Goal: Check status: Check status

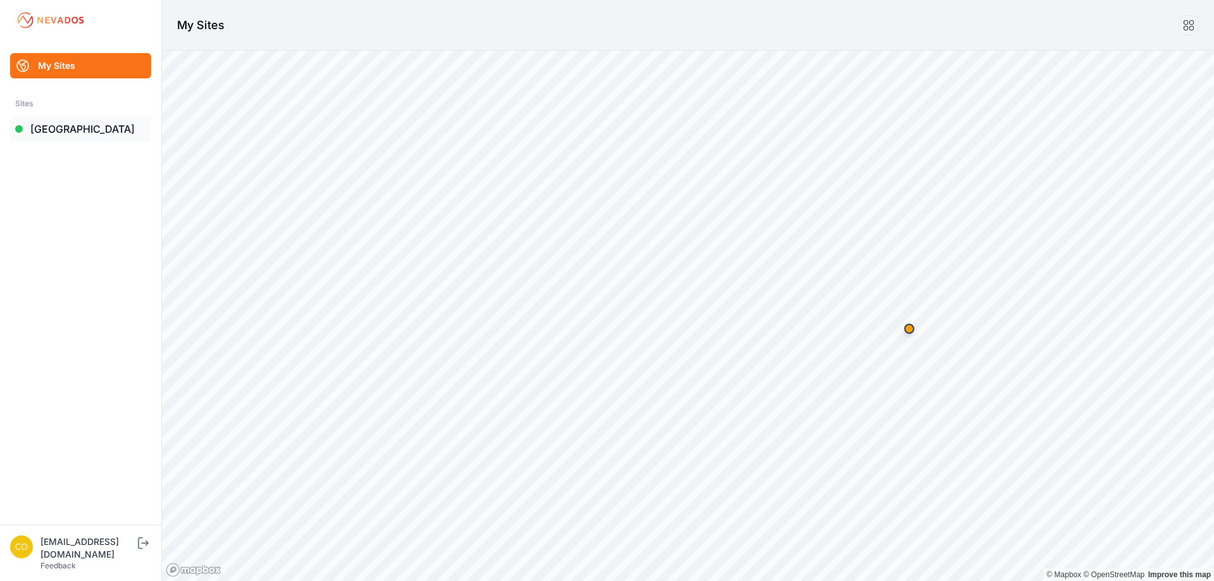
click at [80, 127] on link "[GEOGRAPHIC_DATA]" at bounding box center [80, 128] width 141 height 25
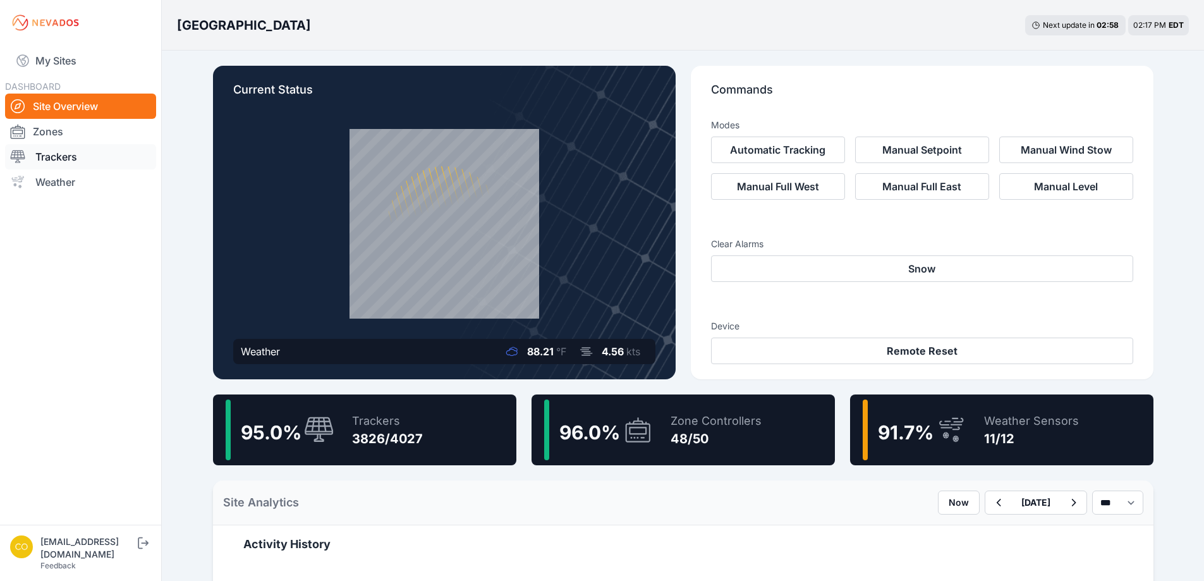
click at [70, 164] on link "Trackers" at bounding box center [80, 156] width 151 height 25
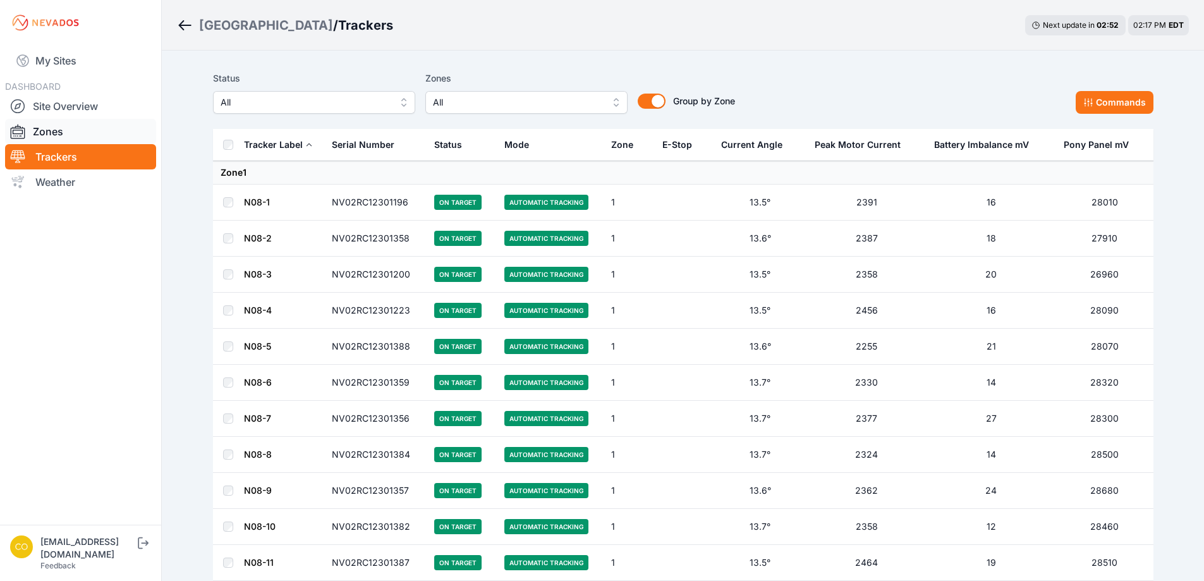
click at [40, 135] on link "Zones" at bounding box center [80, 131] width 151 height 25
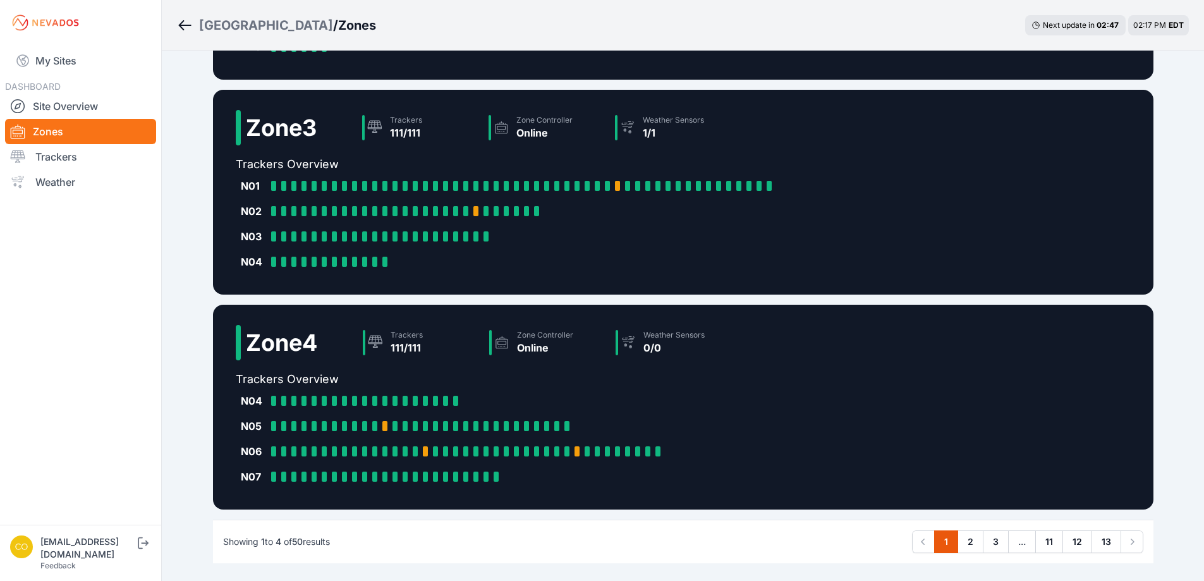
scroll to position [553, 0]
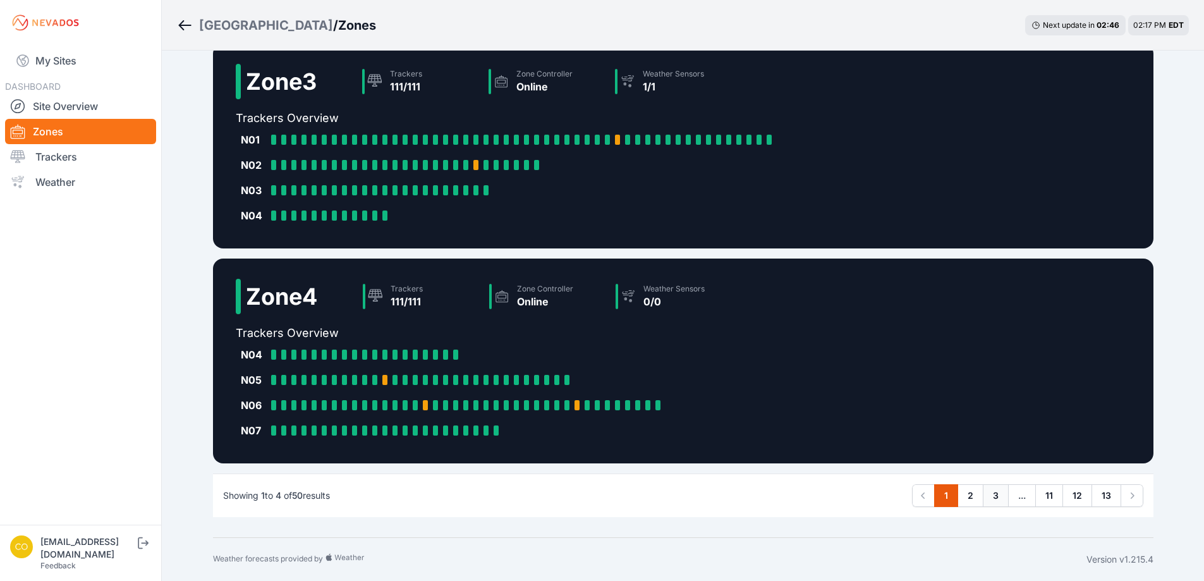
click at [995, 501] on link "3" at bounding box center [996, 495] width 26 height 23
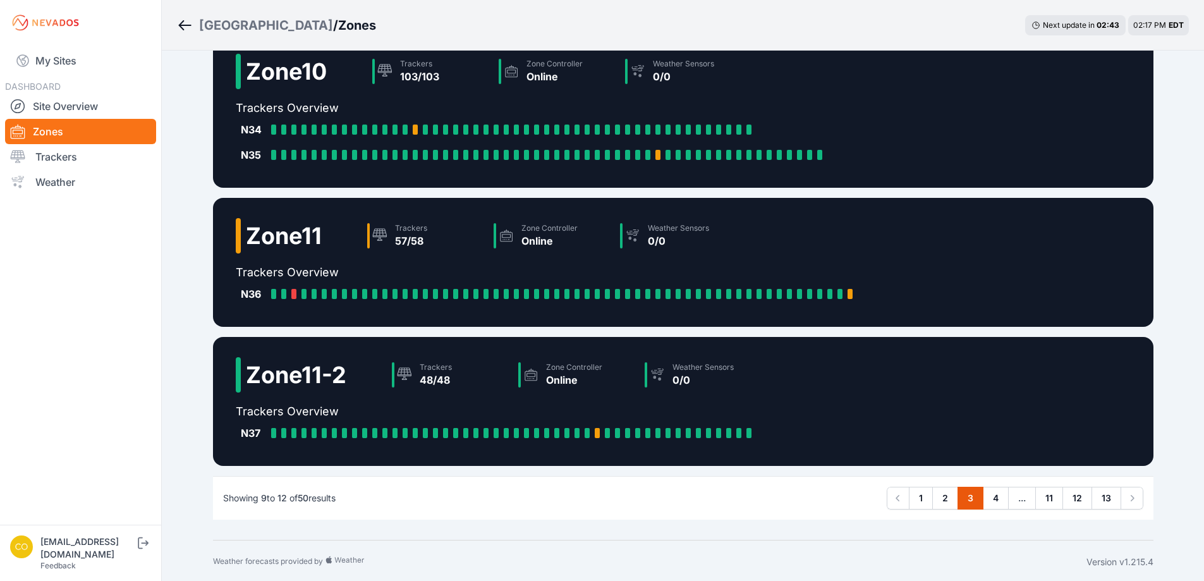
scroll to position [224, 0]
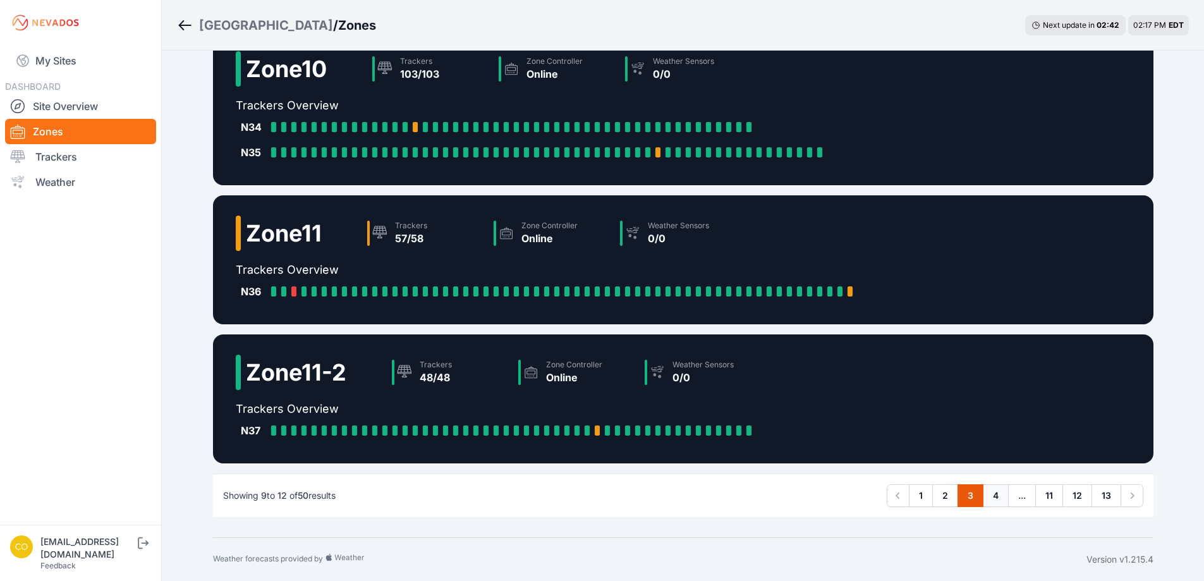
click at [1002, 499] on link "4" at bounding box center [996, 495] width 26 height 23
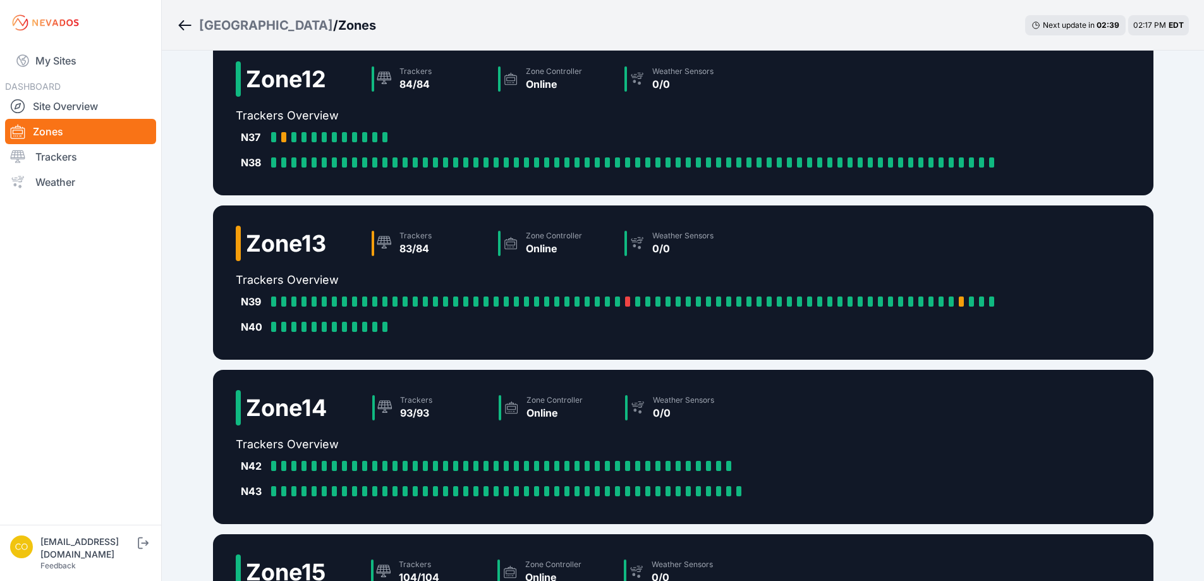
scroll to position [275, 0]
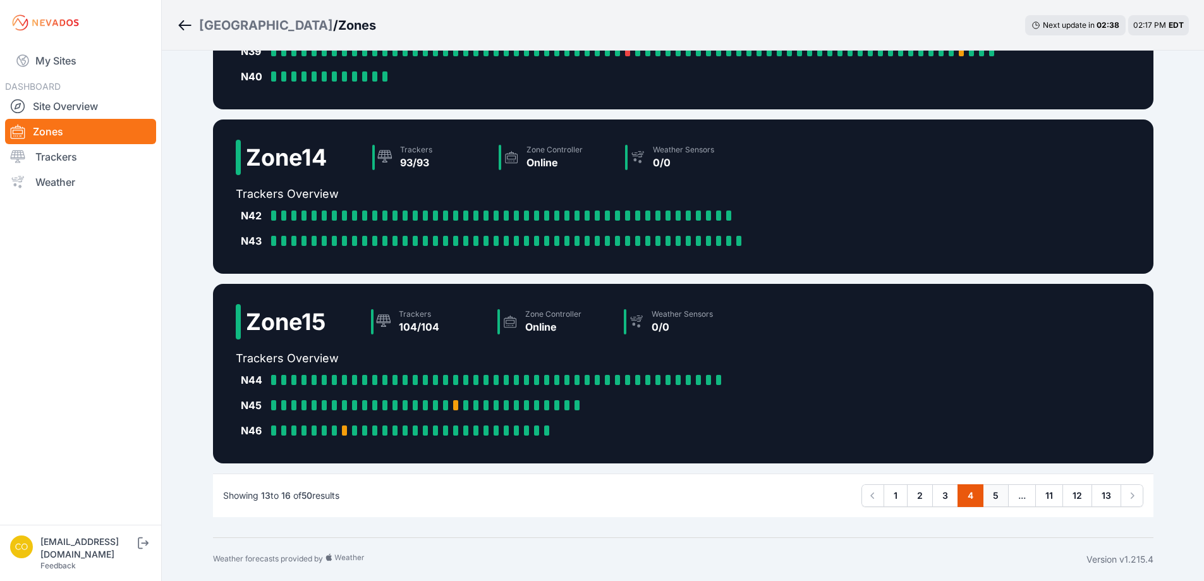
click at [996, 496] on link "5" at bounding box center [996, 495] width 26 height 23
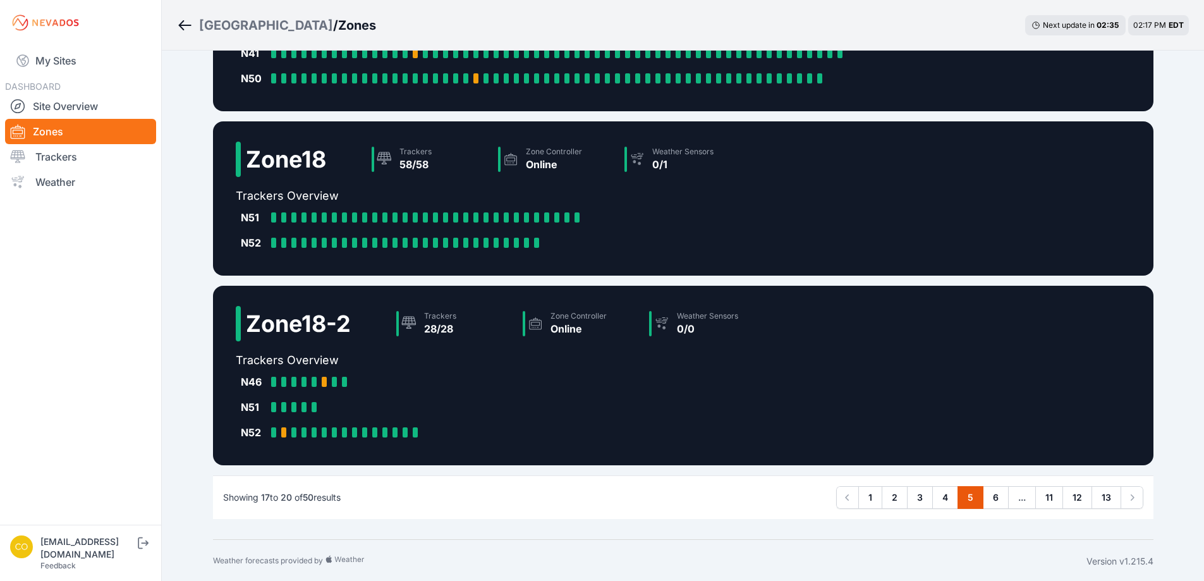
scroll to position [326, 0]
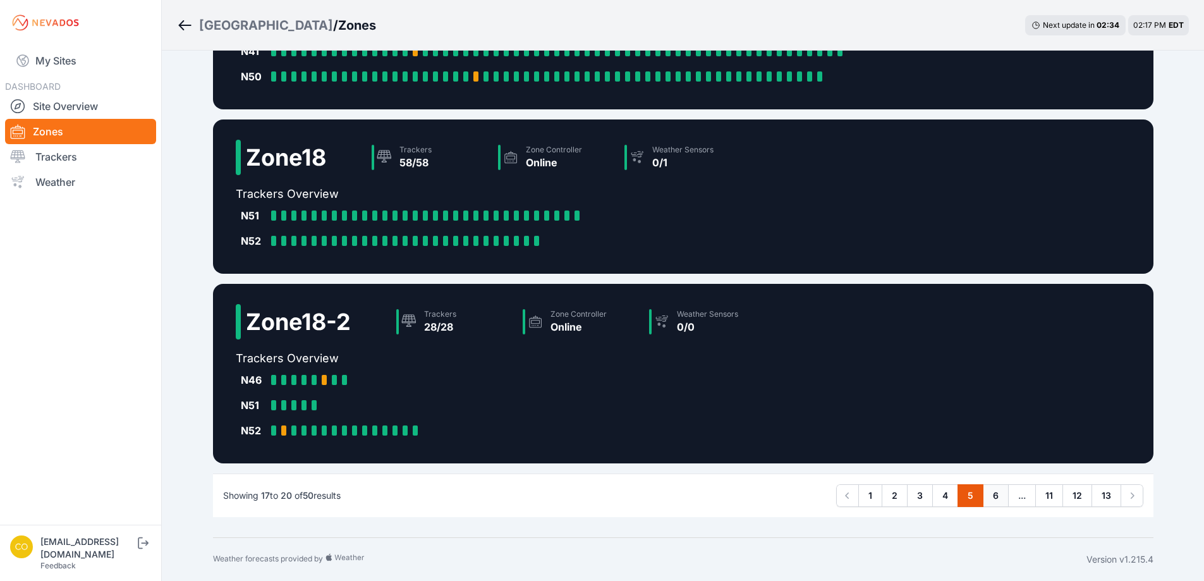
click at [1000, 498] on link "6" at bounding box center [996, 495] width 26 height 23
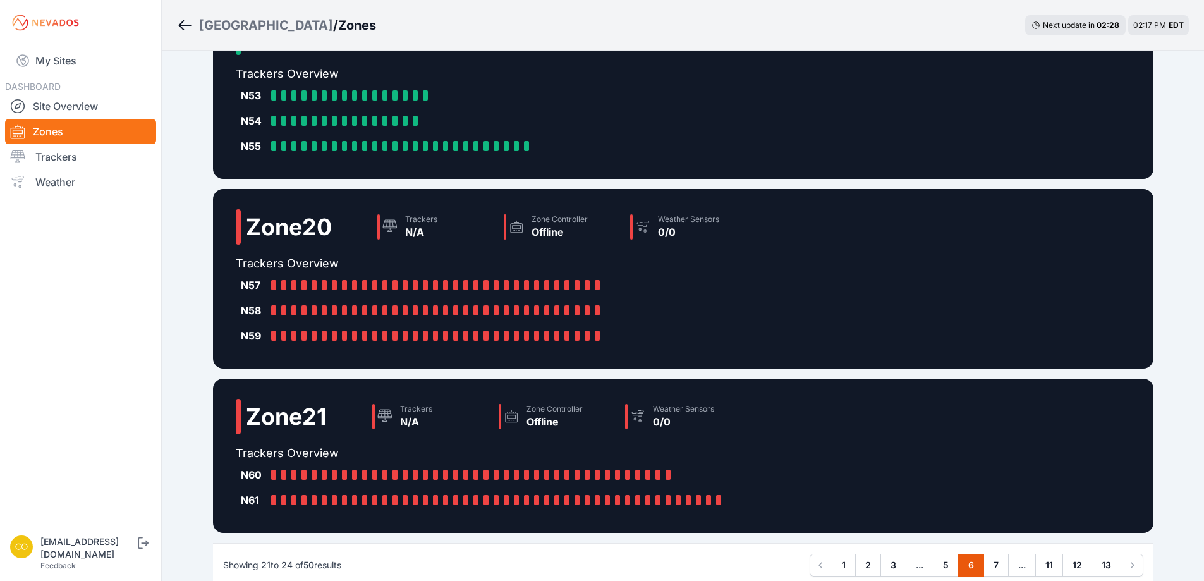
scroll to position [316, 0]
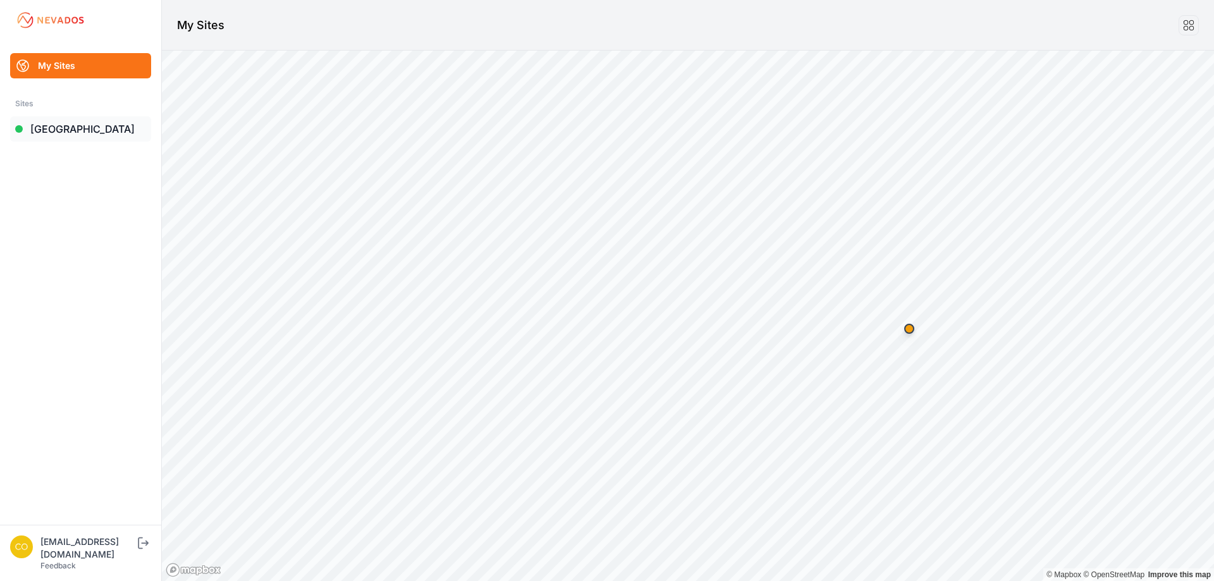
click at [88, 134] on link "[GEOGRAPHIC_DATA]" at bounding box center [80, 128] width 141 height 25
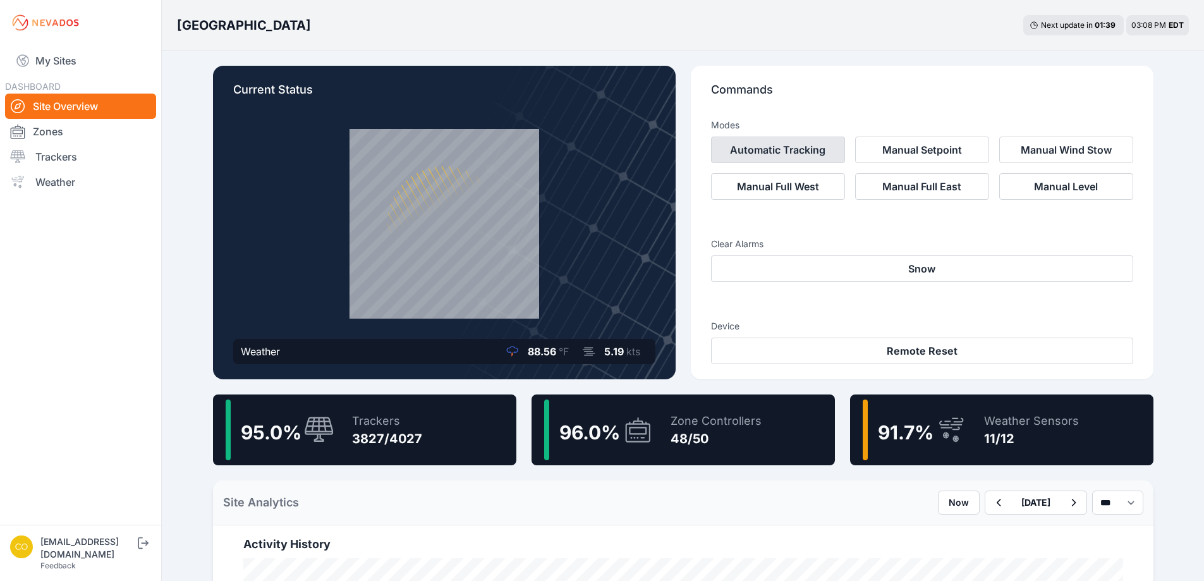
click at [805, 154] on button "Automatic Tracking" at bounding box center [778, 150] width 134 height 27
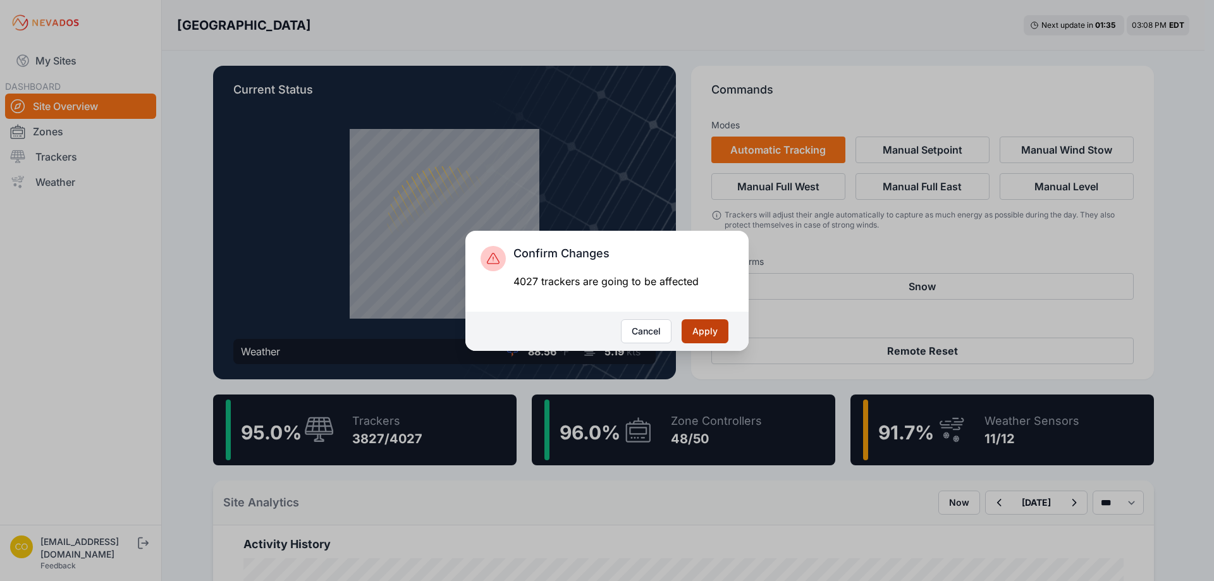
click at [710, 329] on button "Apply" at bounding box center [704, 331] width 47 height 24
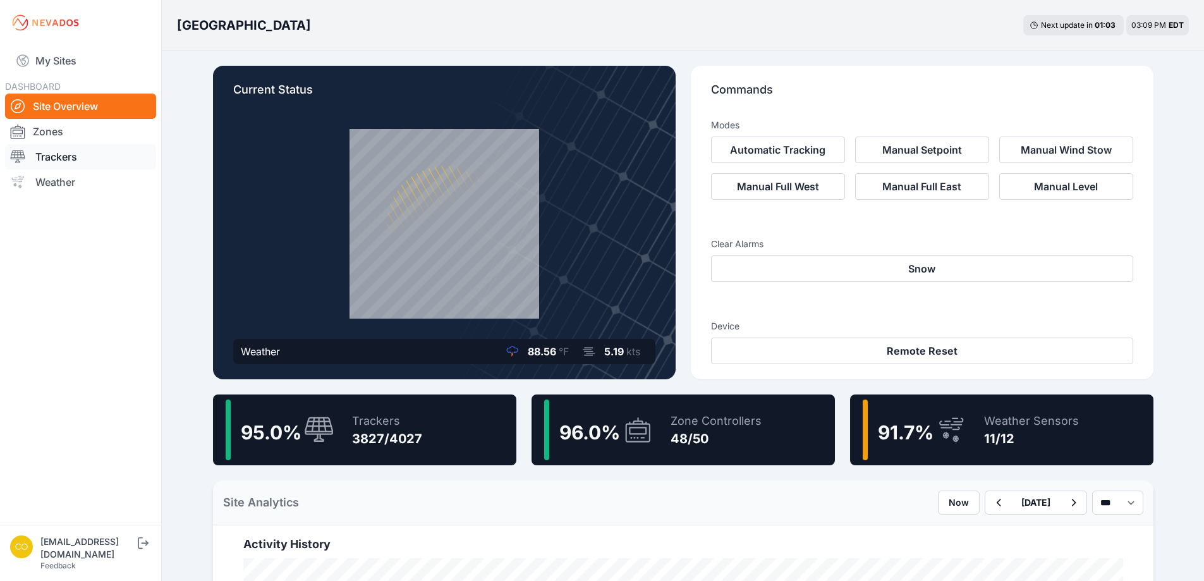
click at [81, 163] on link "Trackers" at bounding box center [80, 156] width 151 height 25
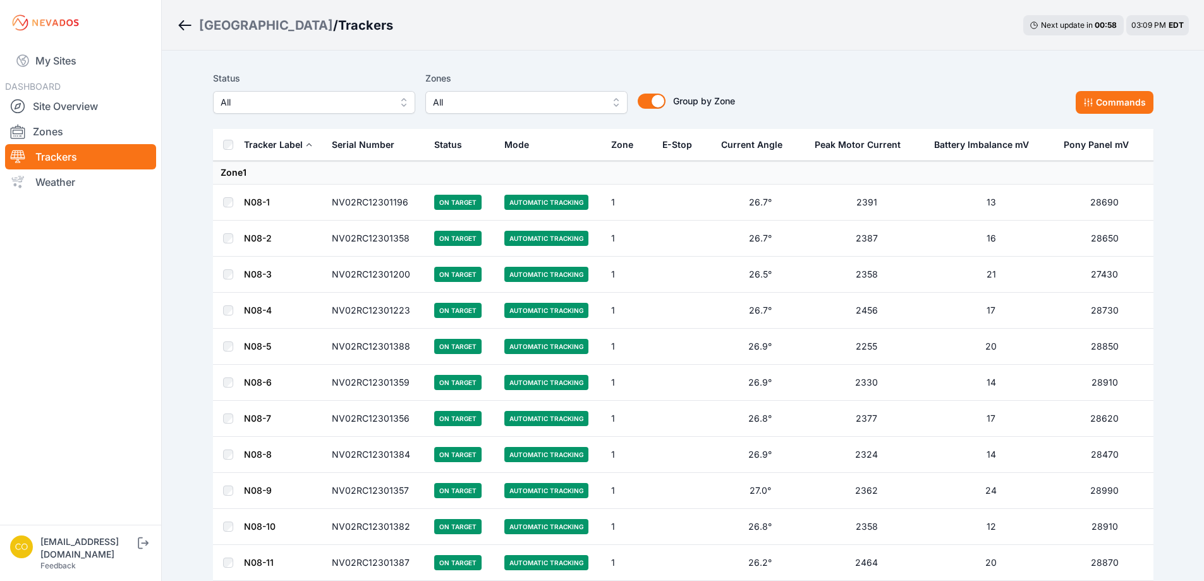
click at [540, 96] on span "All" at bounding box center [517, 102] width 169 height 15
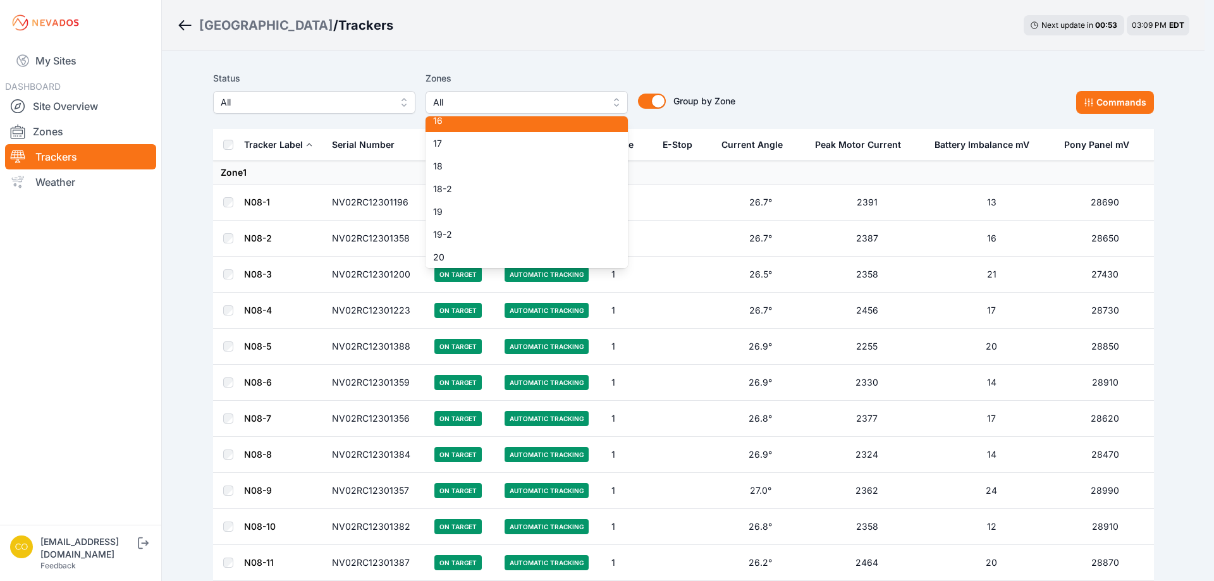
scroll to position [379, 0]
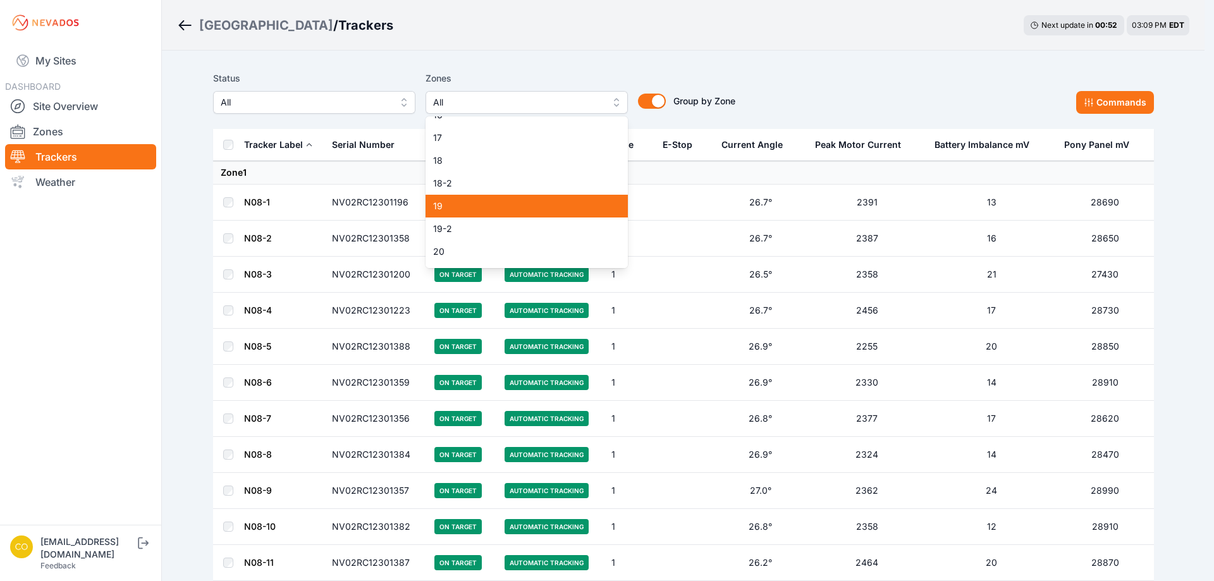
click at [472, 211] on span "19" at bounding box center [519, 206] width 172 height 13
click at [467, 226] on span "19-2" at bounding box center [519, 229] width 172 height 13
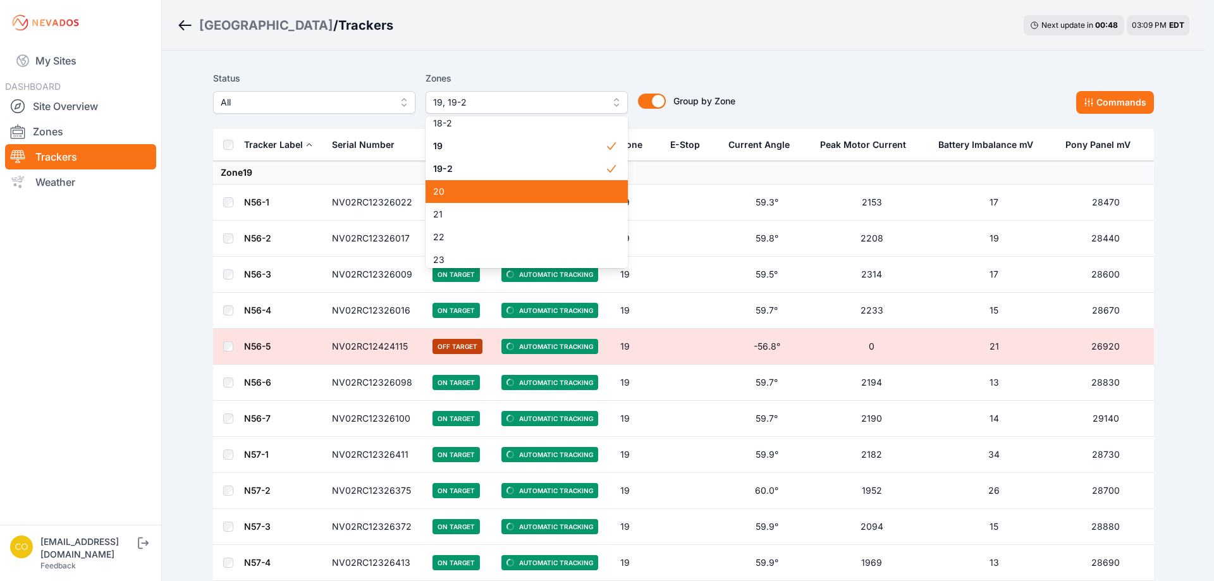
scroll to position [443, 0]
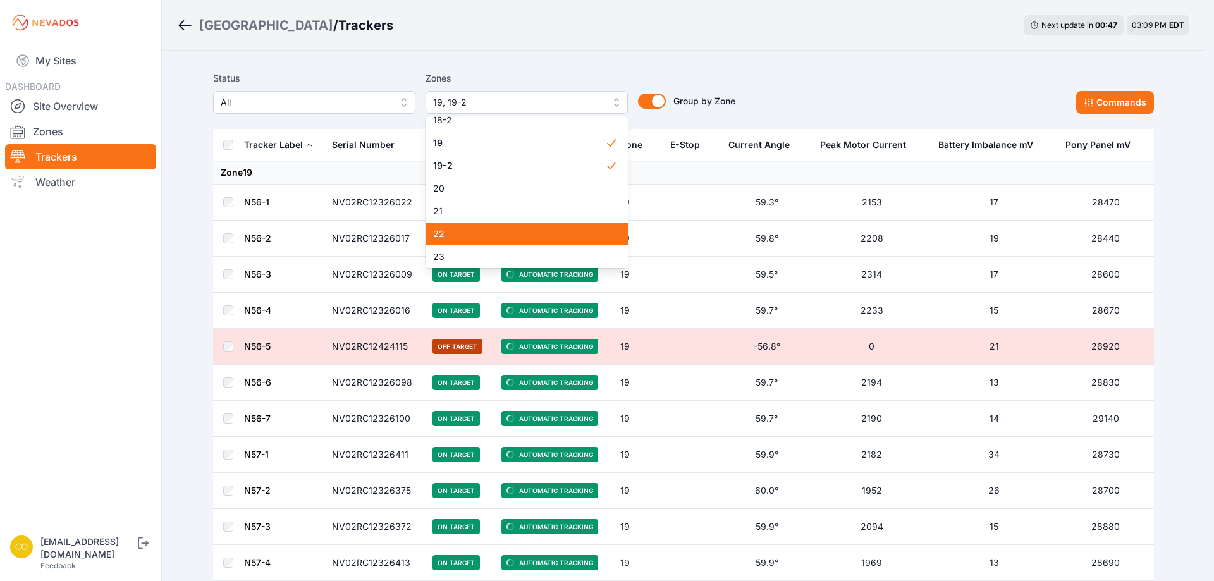
click at [475, 234] on span "22" at bounding box center [519, 234] width 172 height 13
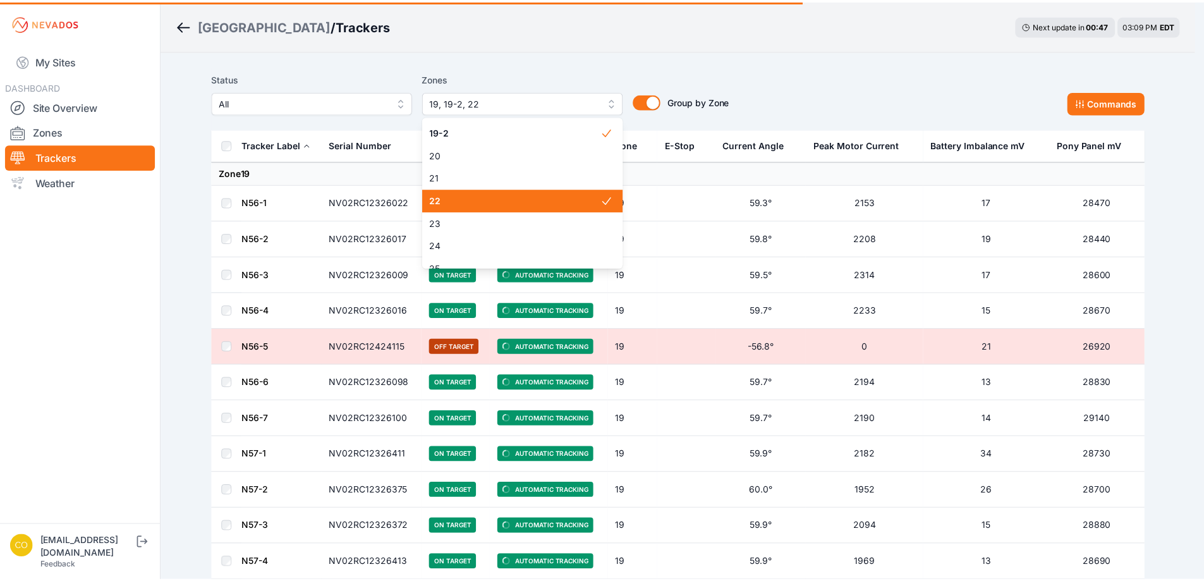
scroll to position [506, 0]
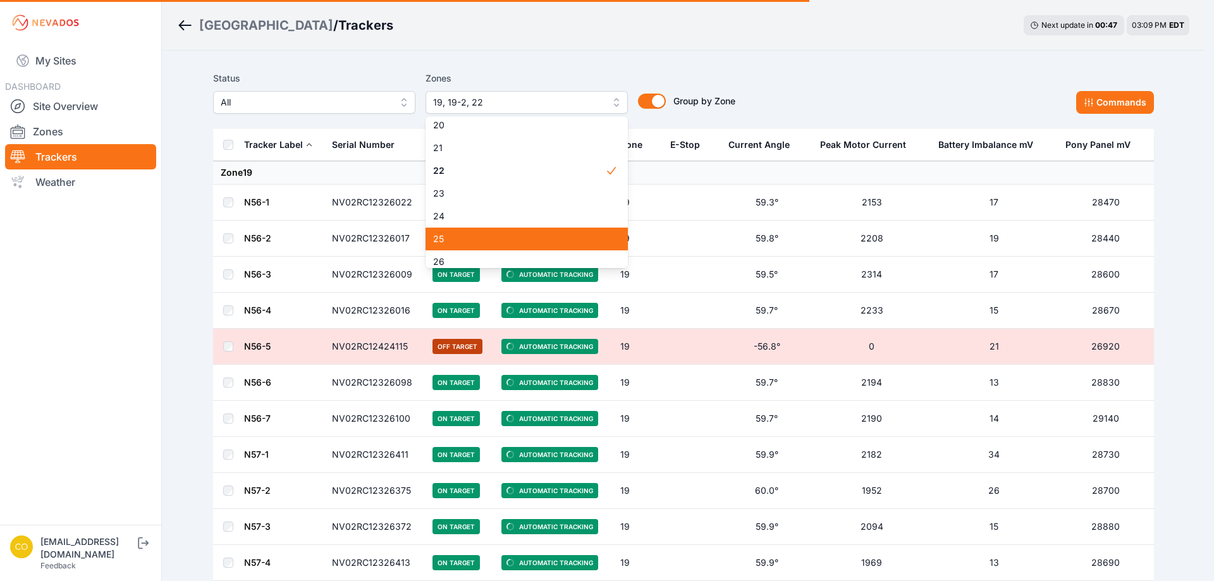
click at [468, 220] on span "24" at bounding box center [519, 216] width 172 height 13
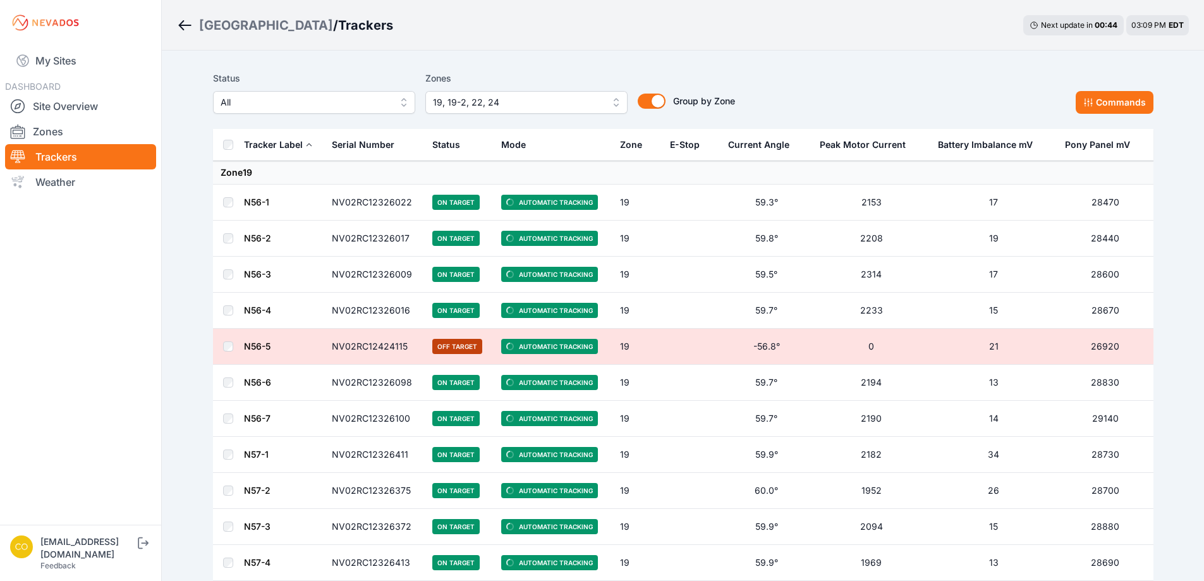
scroll to position [2149, 0]
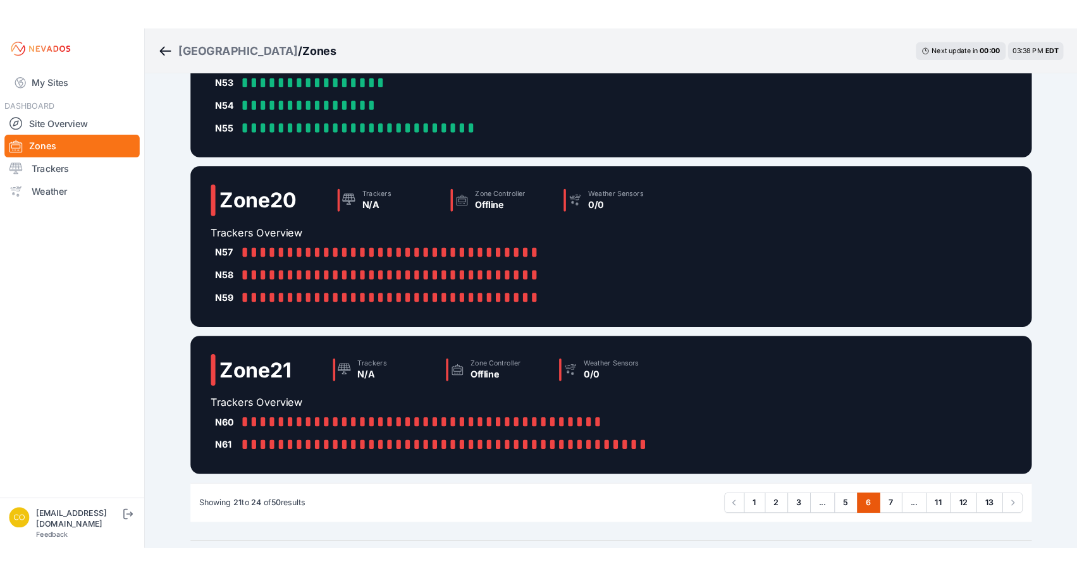
scroll to position [316, 0]
